Goal: Task Accomplishment & Management: Complete application form

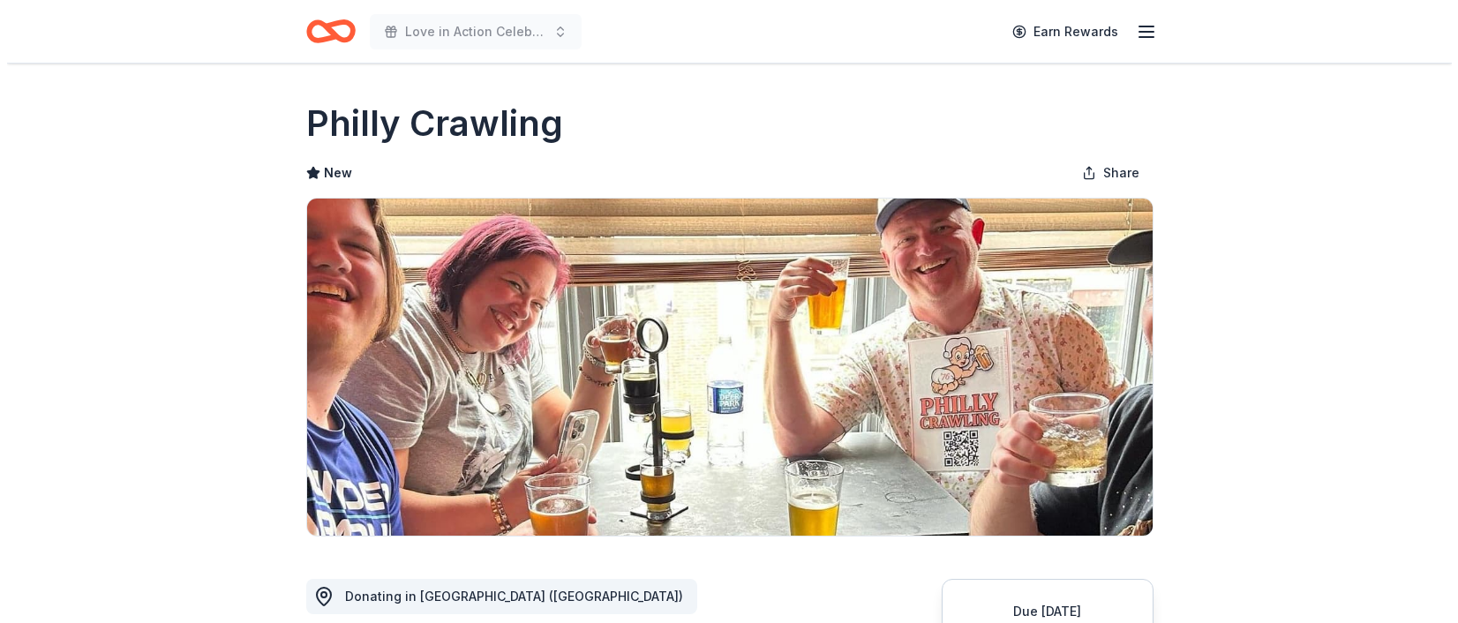
scroll to position [353, 0]
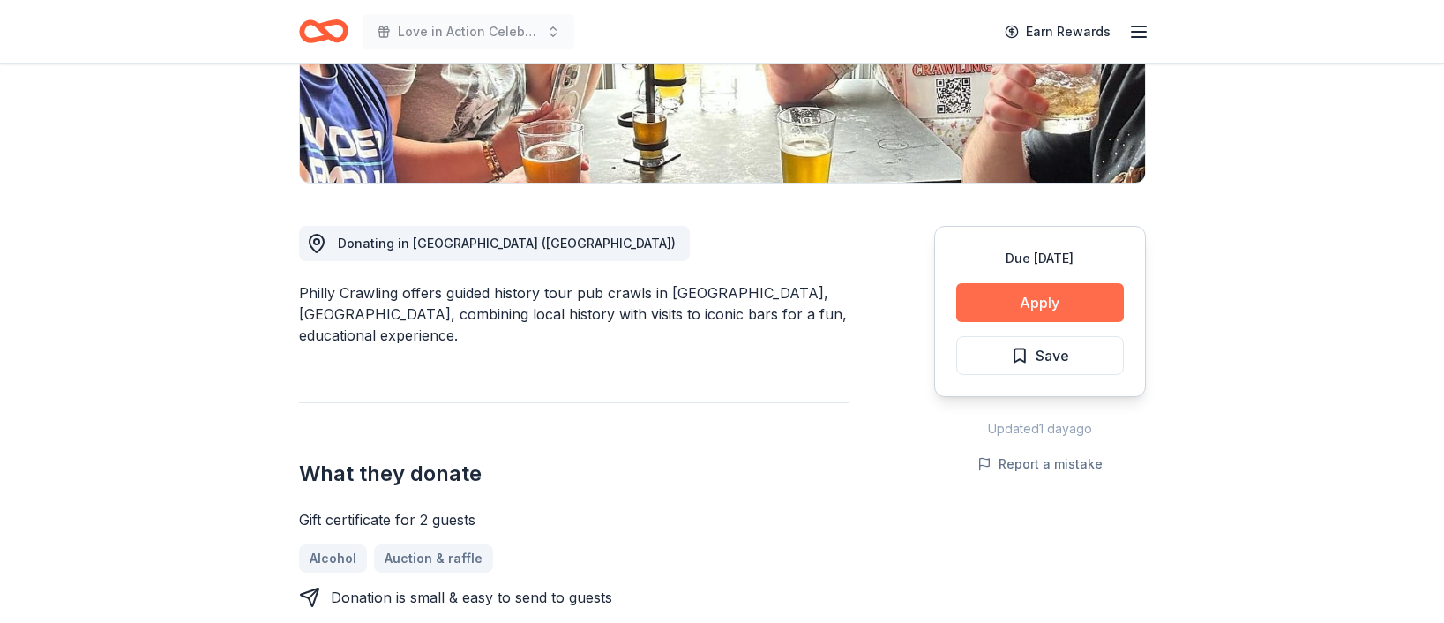
click at [1068, 297] on button "Apply" at bounding box center [1040, 302] width 168 height 39
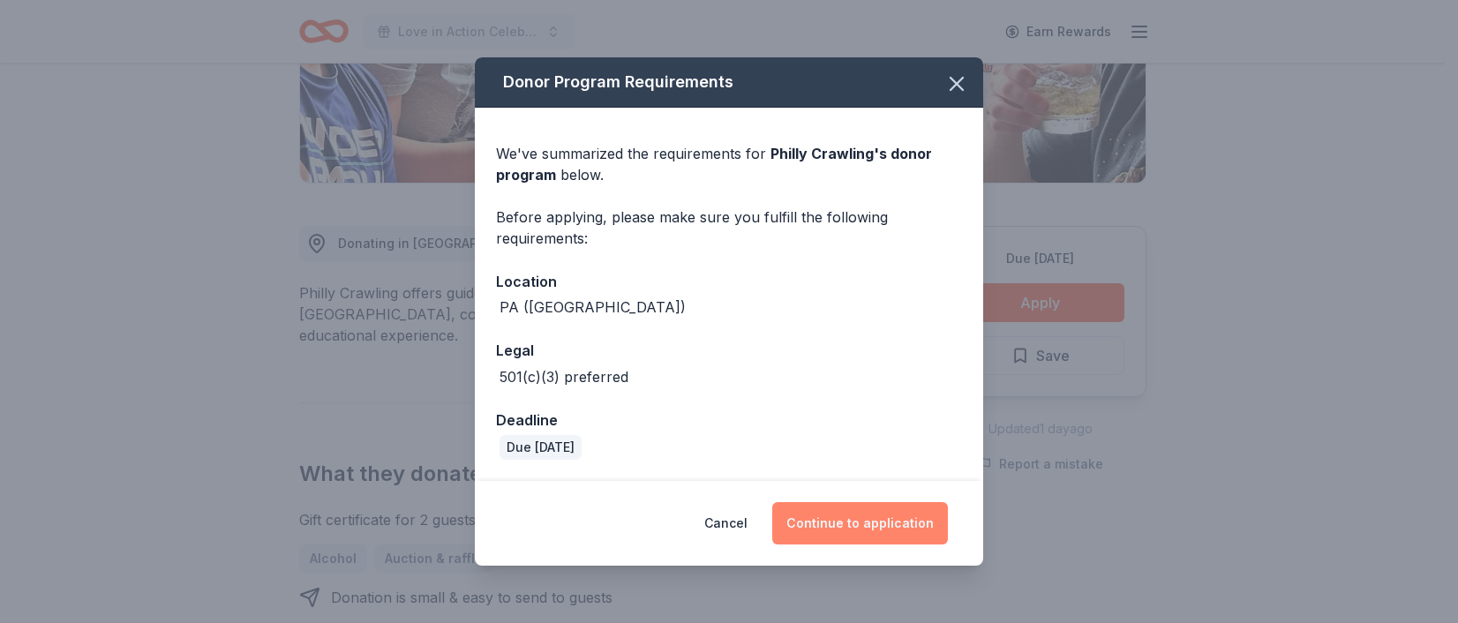
click at [878, 524] on button "Continue to application" at bounding box center [860, 523] width 176 height 42
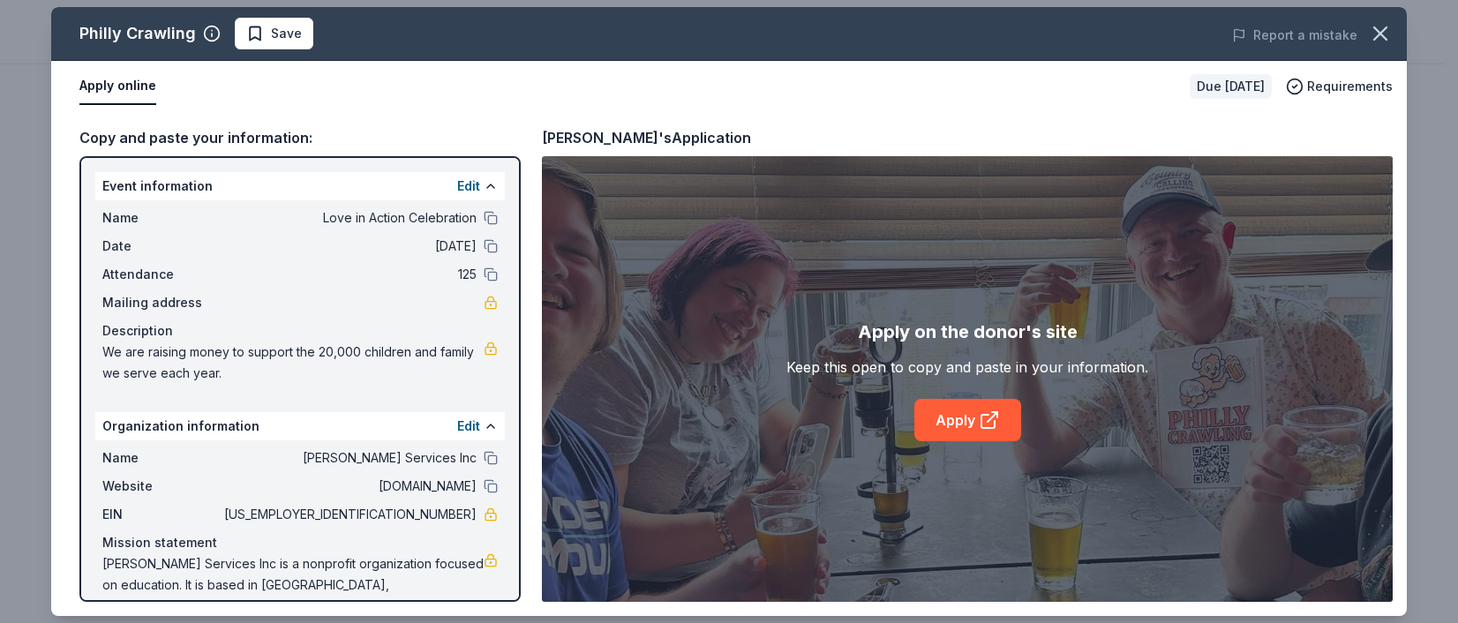
scroll to position [38, 0]
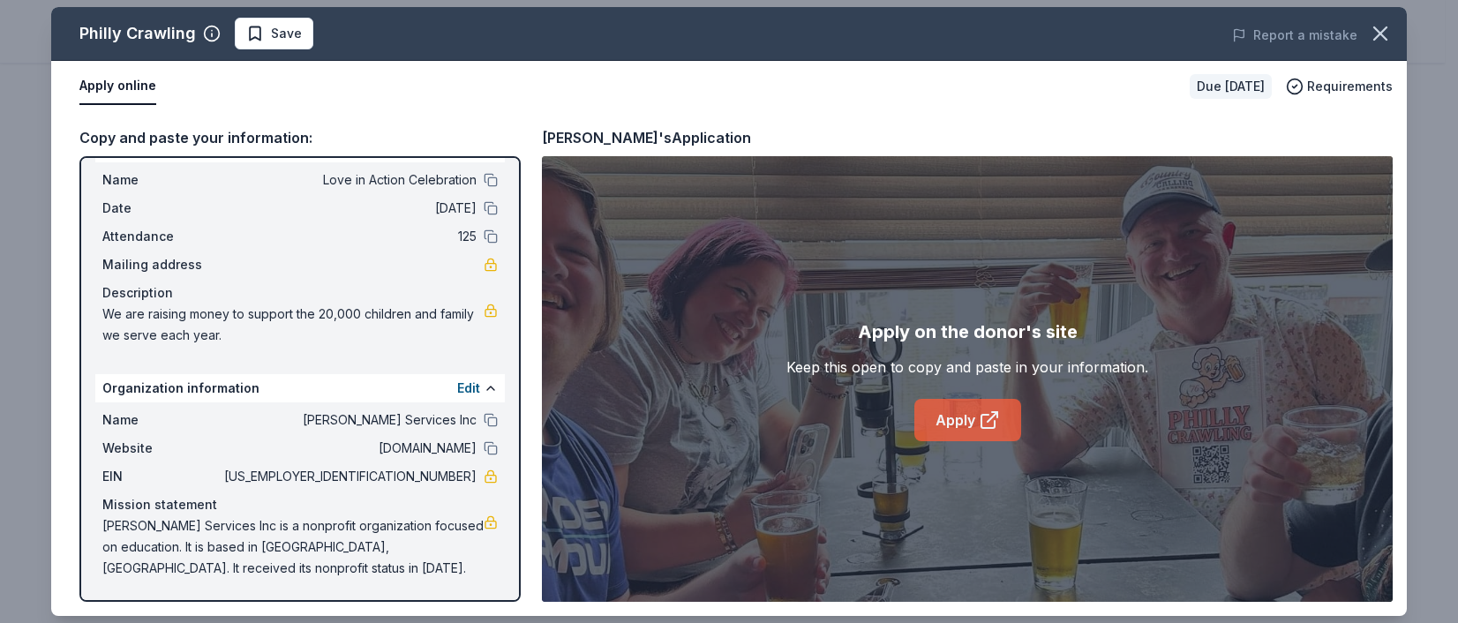
click at [955, 424] on link "Apply" at bounding box center [967, 420] width 107 height 42
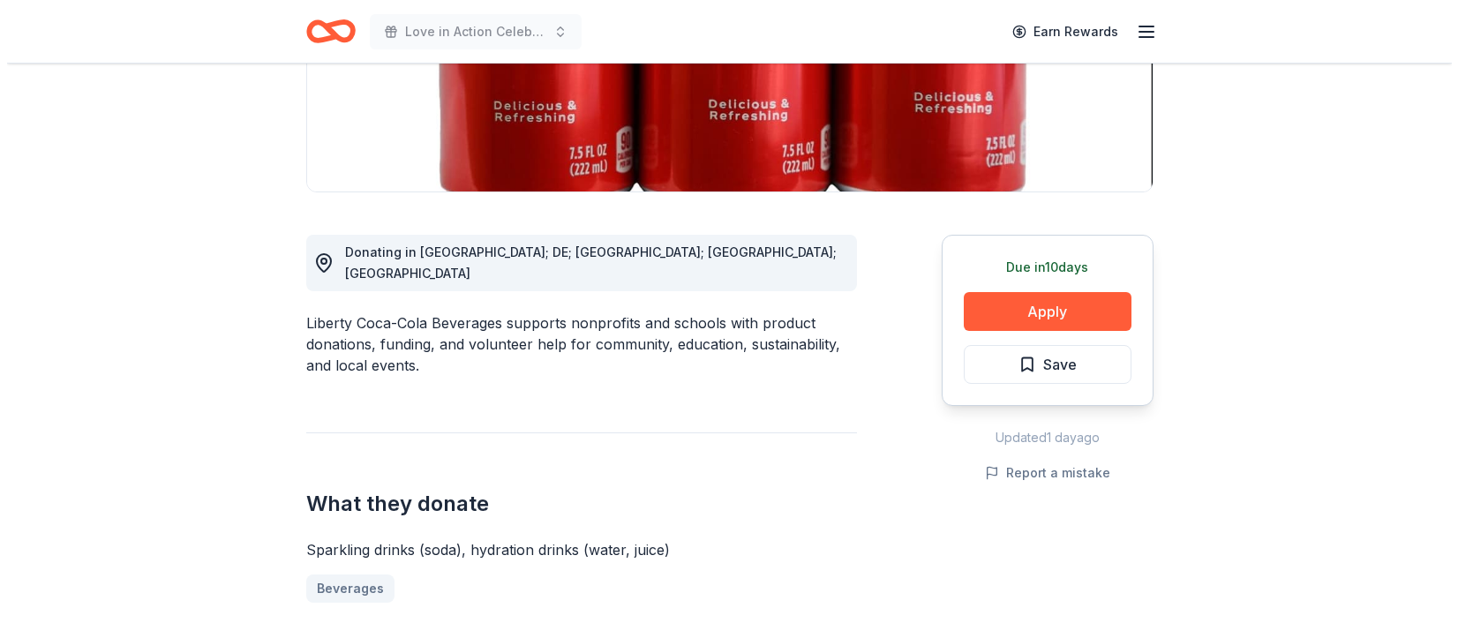
scroll to position [441, 0]
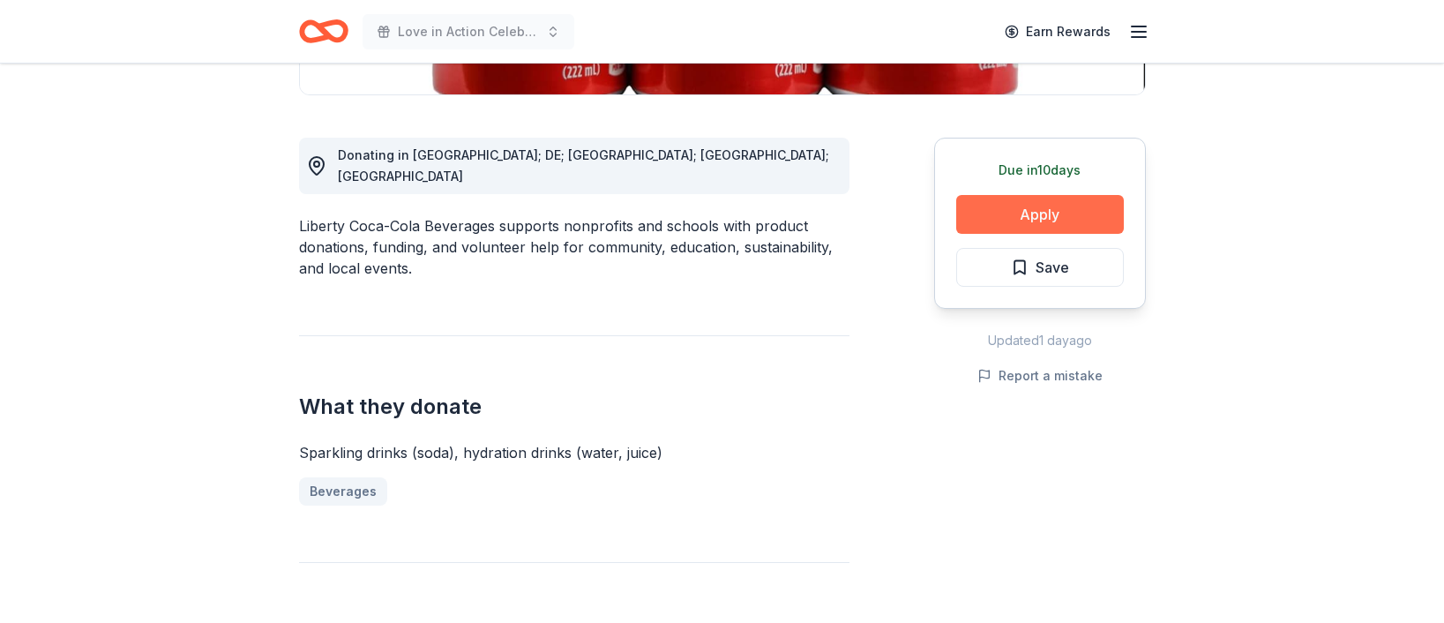
click at [990, 214] on button "Apply" at bounding box center [1040, 214] width 168 height 39
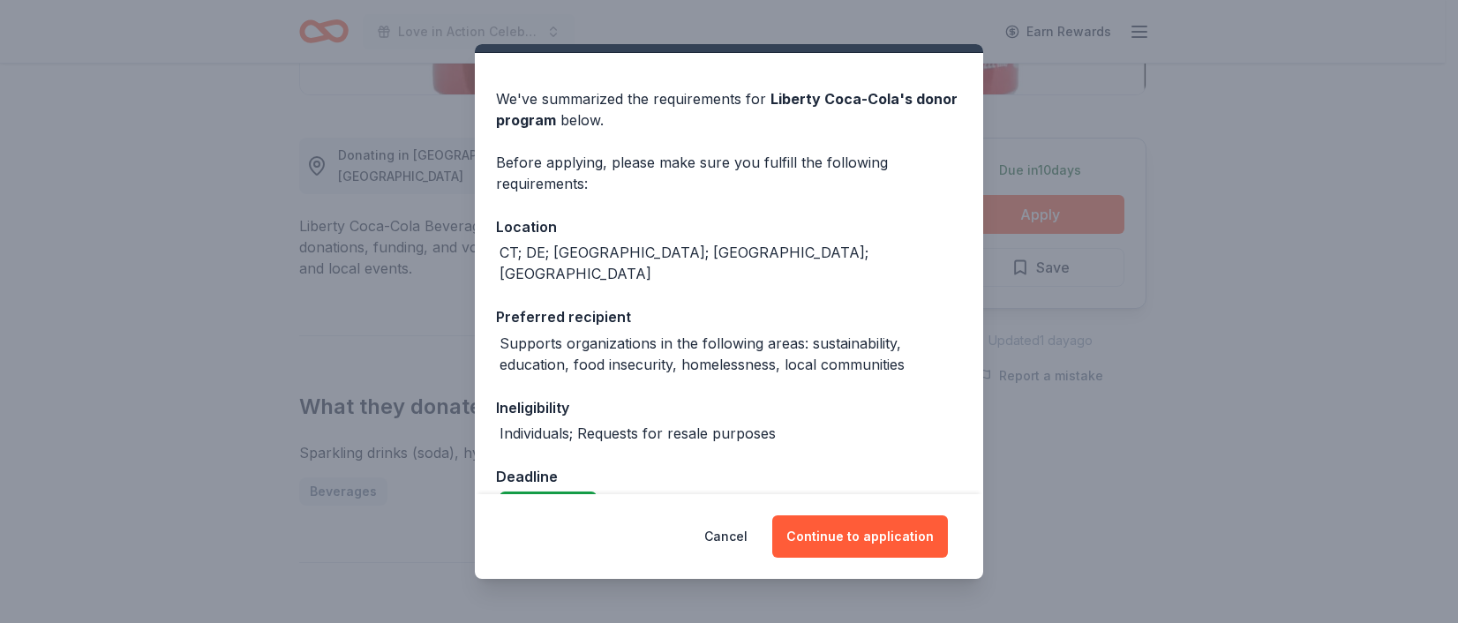
scroll to position [64, 0]
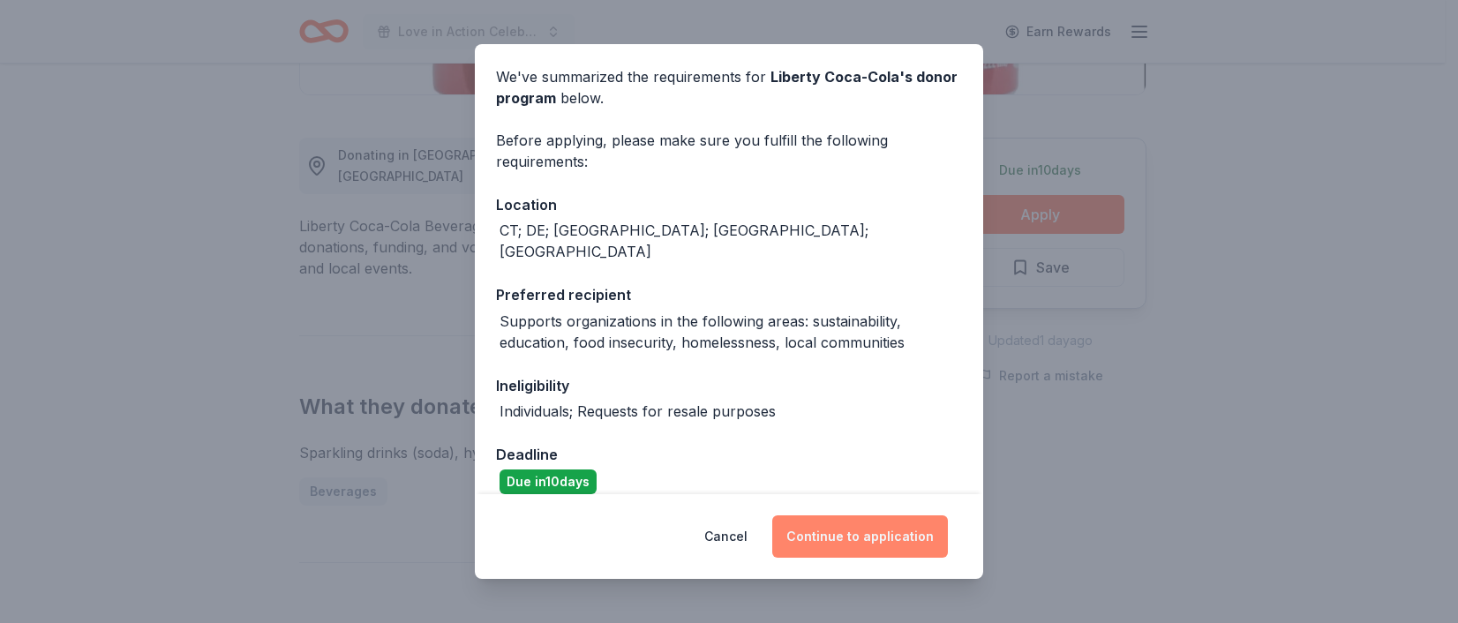
click at [854, 534] on button "Continue to application" at bounding box center [860, 536] width 176 height 42
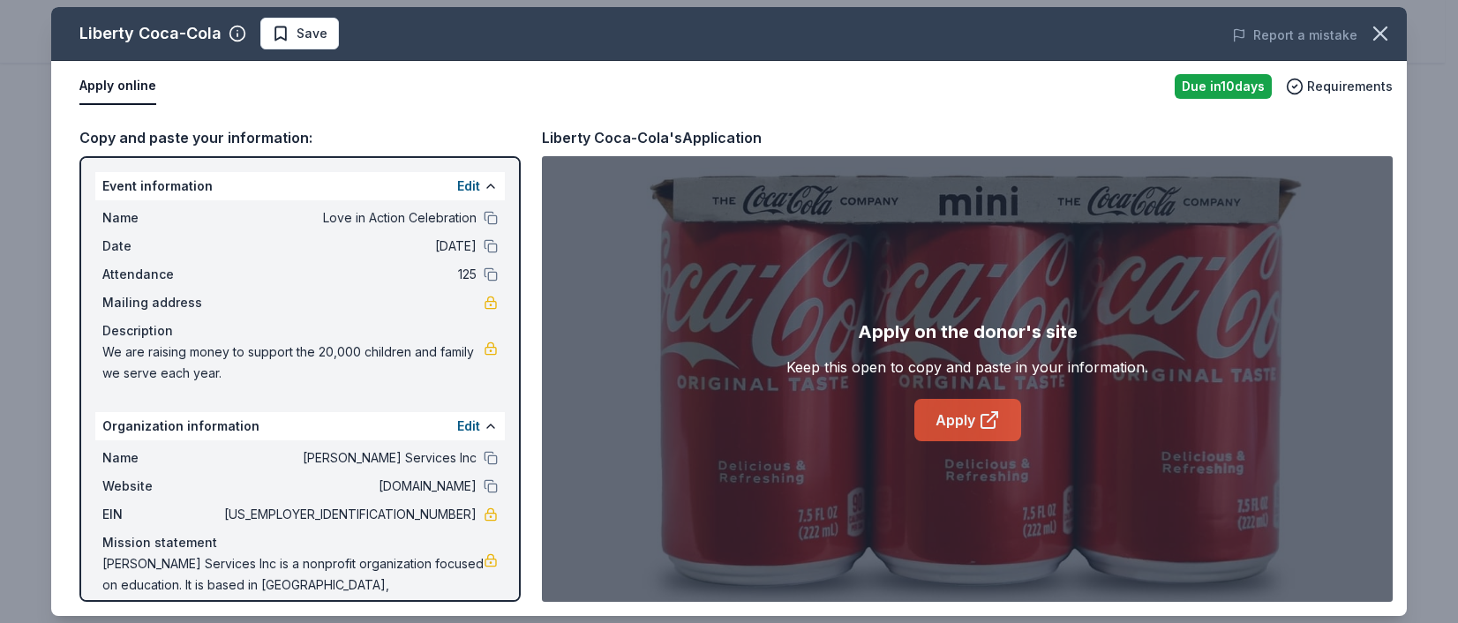
click at [977, 412] on link "Apply" at bounding box center [967, 420] width 107 height 42
